Goal: Book appointment/travel/reservation

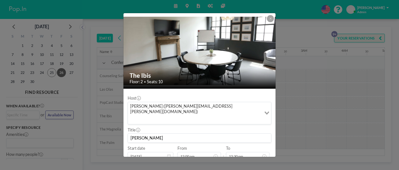
scroll to position [41, 0]
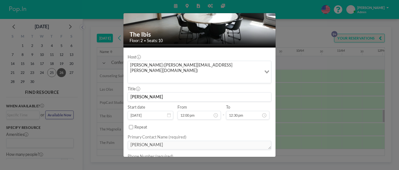
click at [304, 41] on div "The Ibis Floor: 2 • Seats: 10 Host [PERSON_NAME] ([PERSON_NAME][EMAIL_ADDRESS][…" at bounding box center [199, 85] width 399 height 170
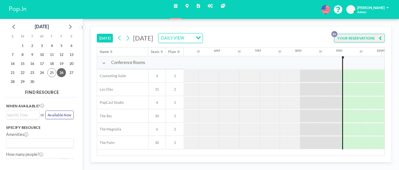
scroll to position [0, 289]
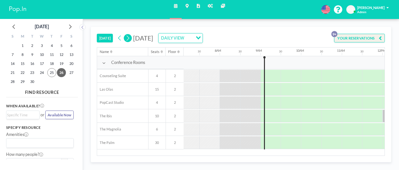
click at [126, 39] on icon at bounding box center [127, 38] width 5 height 8
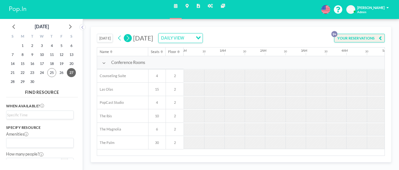
click at [126, 39] on icon at bounding box center [127, 38] width 5 height 8
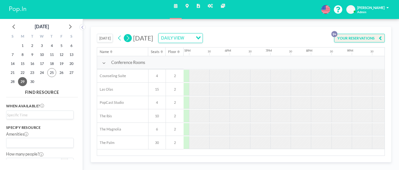
scroll to position [0, 690]
click at [128, 40] on icon at bounding box center [128, 37] width 3 height 5
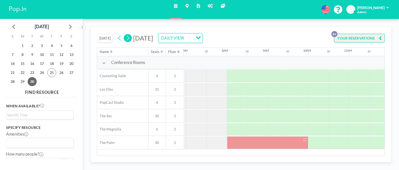
scroll to position [0, 289]
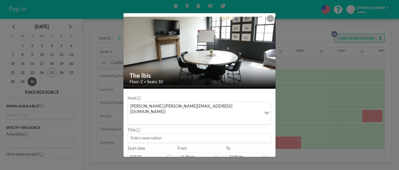
click at [270, 18] on icon at bounding box center [271, 19] width 2 height 2
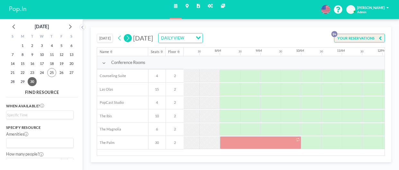
click at [247, 144] on div at bounding box center [260, 142] width 81 height 13
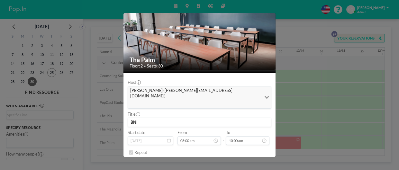
scroll to position [0, 0]
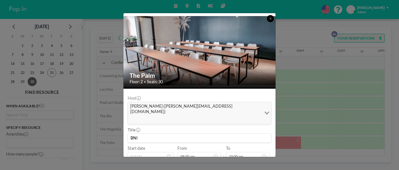
click at [271, 19] on icon at bounding box center [271, 19] width 2 height 2
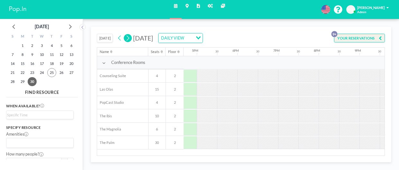
scroll to position [0, 679]
click at [130, 36] on icon at bounding box center [127, 38] width 5 height 8
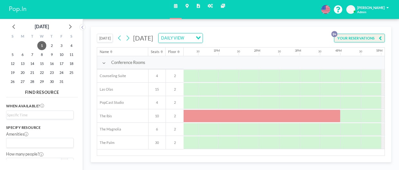
scroll to position [0, 496]
click at [323, 118] on div at bounding box center [196, 116] width 285 height 13
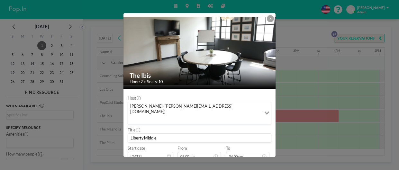
click at [271, 19] on icon at bounding box center [271, 19] width 2 height 2
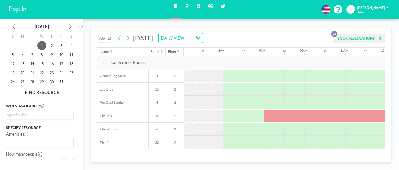
scroll to position [0, 289]
